Goal: Information Seeking & Learning: Learn about a topic

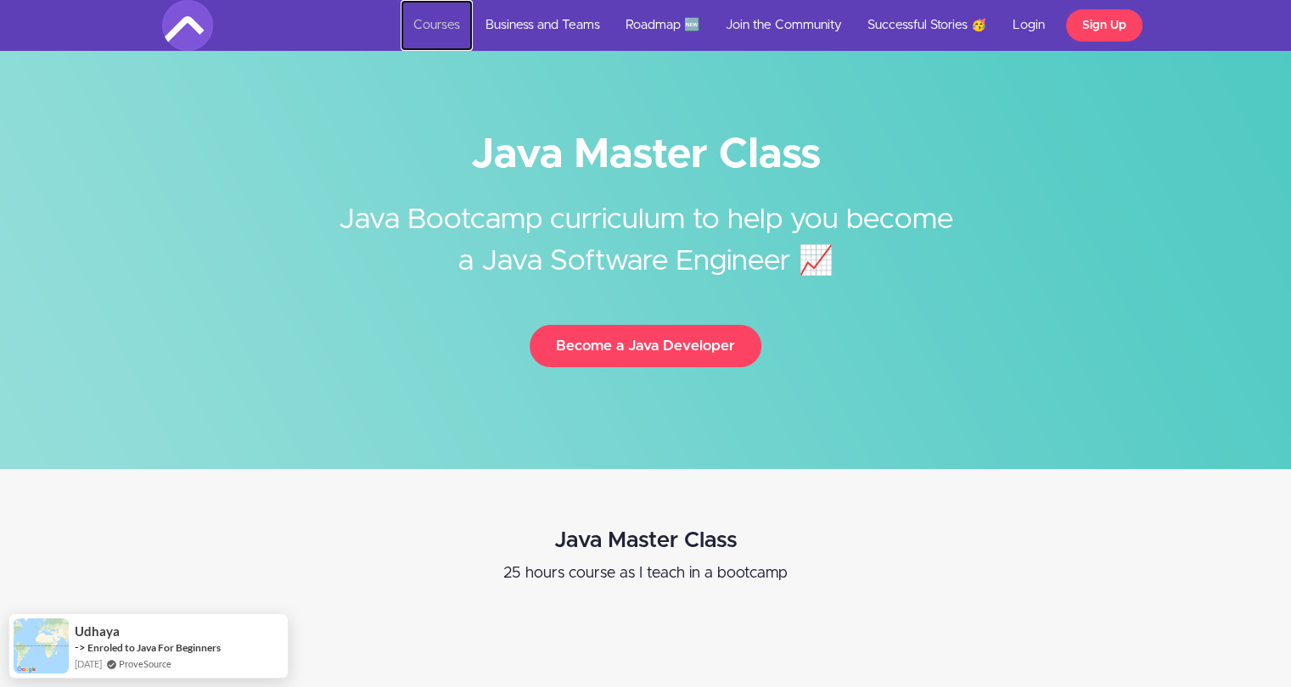
click at [429, 26] on link "Courses" at bounding box center [437, 25] width 72 height 51
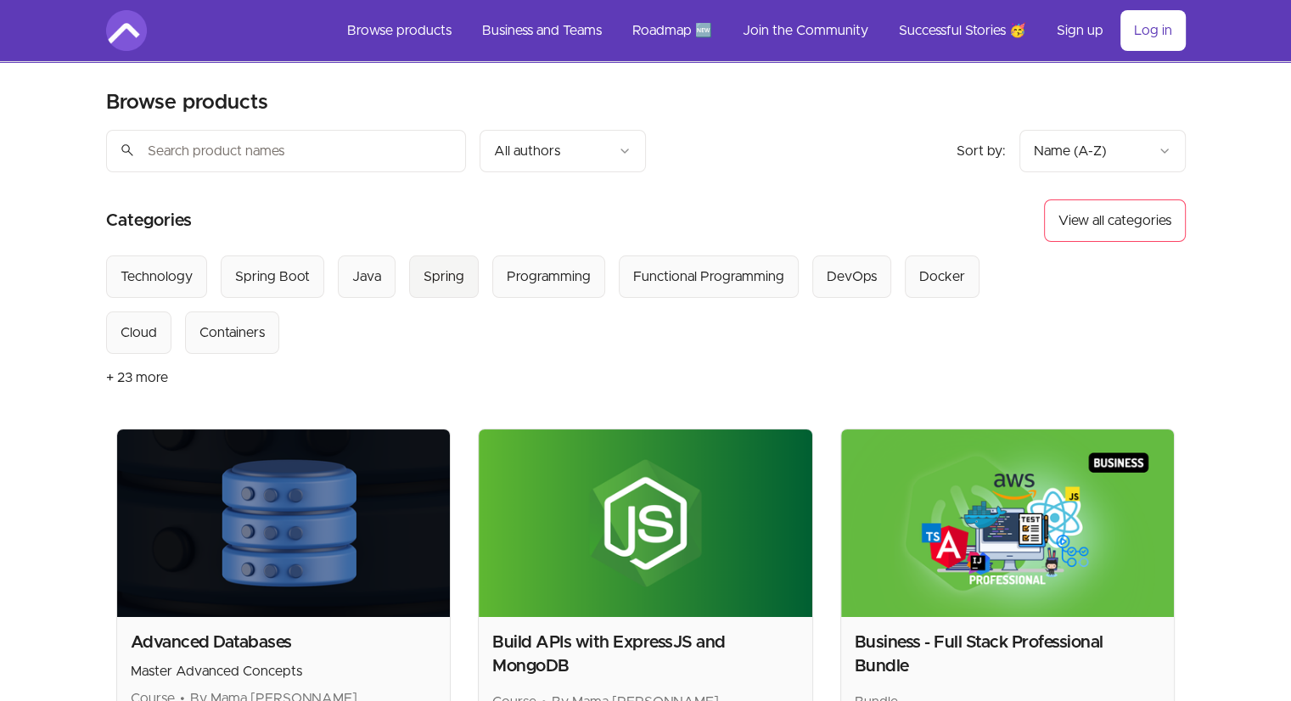
click at [447, 275] on div "Spring" at bounding box center [444, 276] width 41 height 20
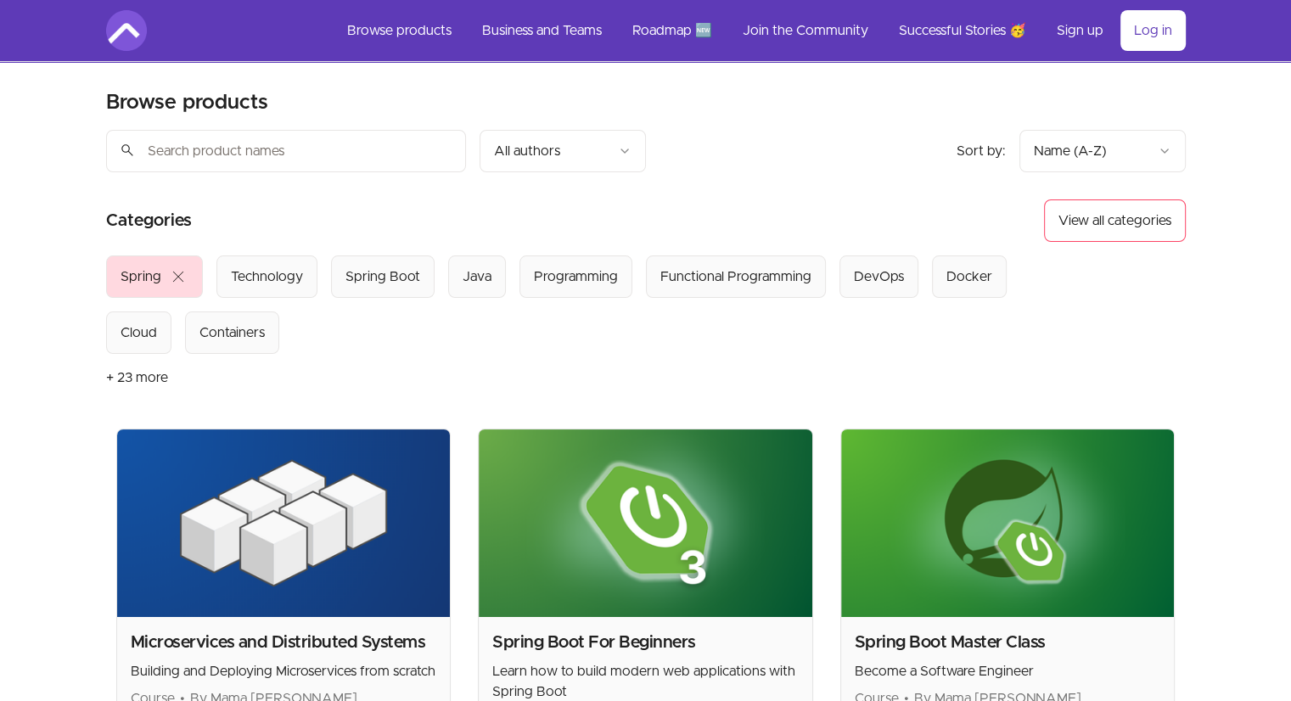
click at [175, 276] on span "close" at bounding box center [178, 276] width 20 height 20
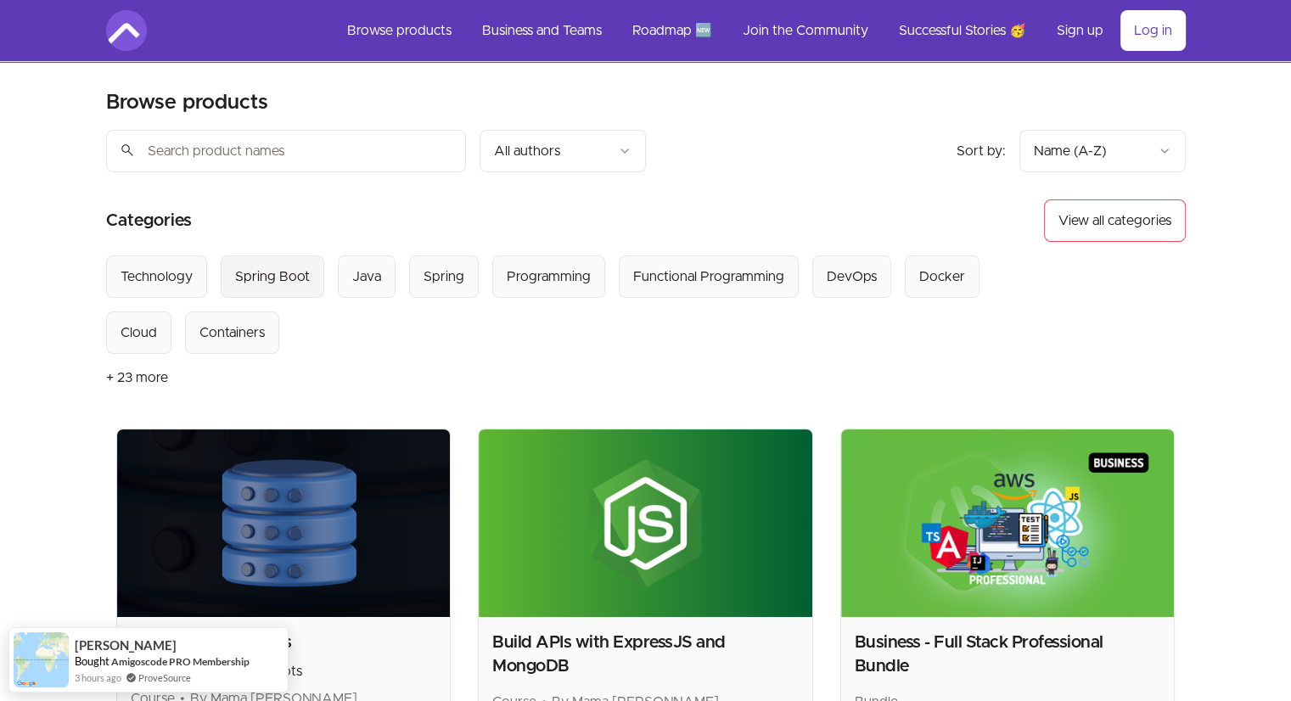
click at [244, 266] on div "Spring Boot" at bounding box center [272, 276] width 75 height 20
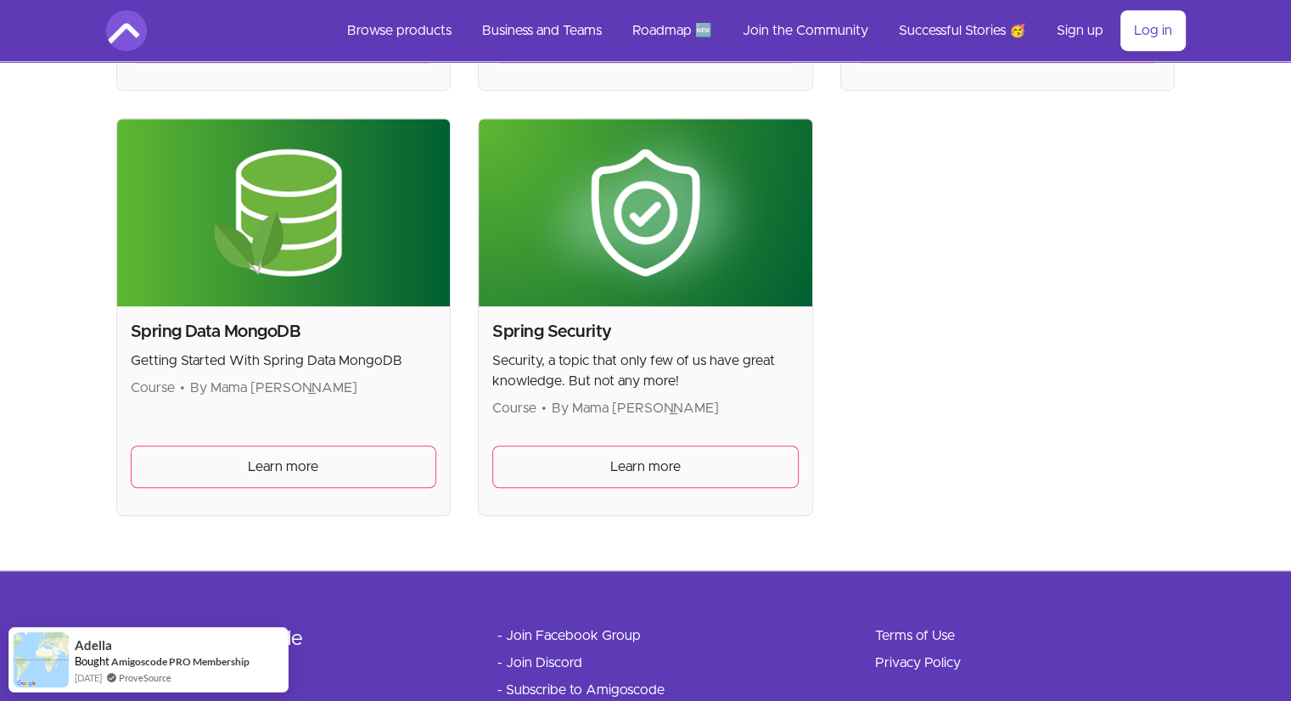
scroll to position [1164, 0]
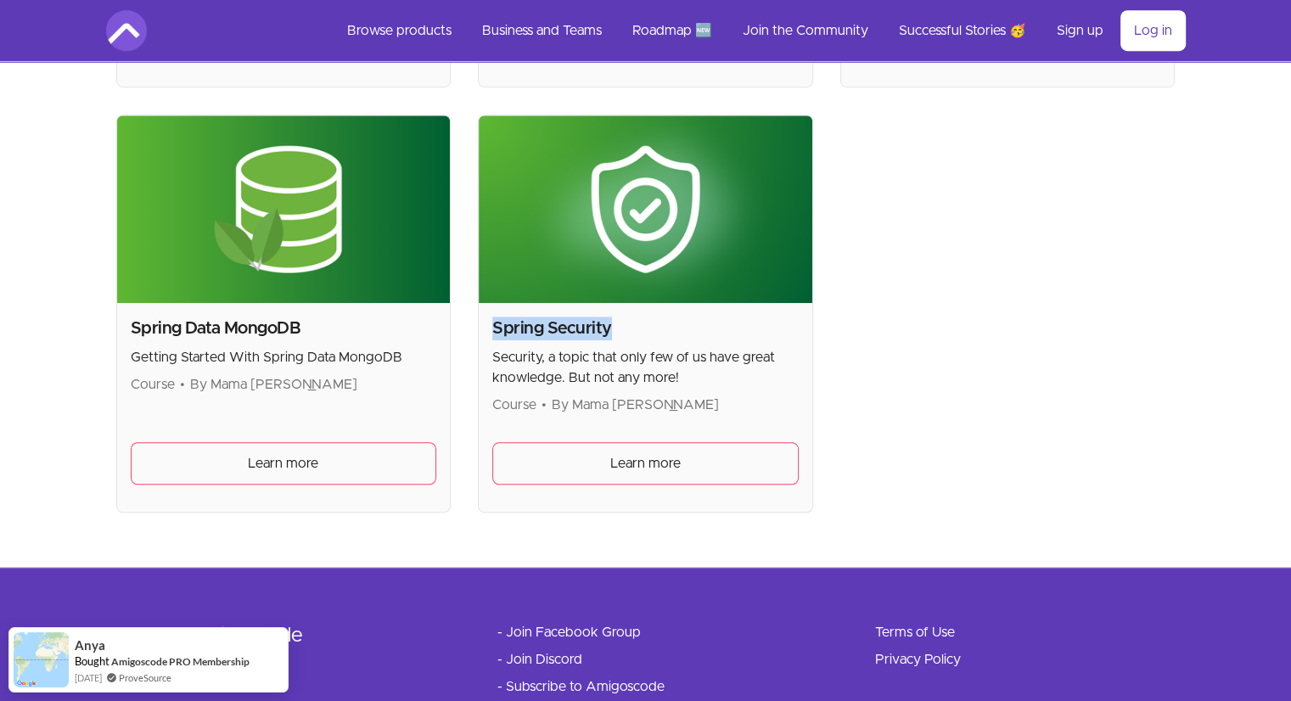
drag, startPoint x: 609, startPoint y: 326, endPoint x: 491, endPoint y: 320, distance: 118.1
click at [492, 320] on h2 "Spring Security" at bounding box center [645, 329] width 306 height 24
copy h2 "Spring Security"
